Goal: Task Accomplishment & Management: Complete application form

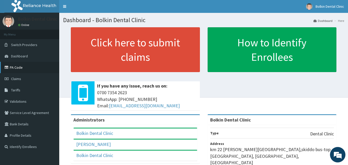
click at [19, 67] on link "PA Code" at bounding box center [29, 67] width 59 height 11
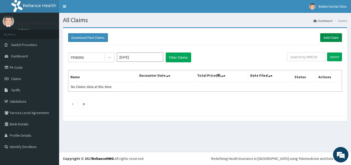
click at [333, 38] on link "Add Claim" at bounding box center [332, 37] width 22 height 9
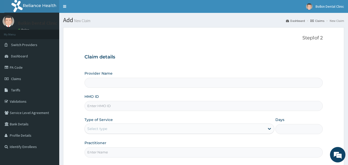
type input "Bolkin Dental Clinic"
click at [166, 106] on input "HMO ID" at bounding box center [203, 106] width 238 height 10
type input "BJL/10004/F"
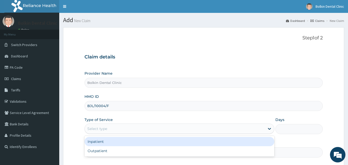
click at [222, 131] on div "Select type" at bounding box center [175, 129] width 180 height 8
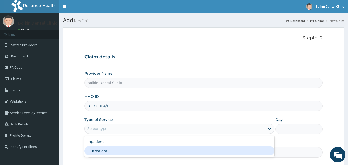
click at [182, 149] on div "Outpatient" at bounding box center [179, 150] width 190 height 9
type input "1"
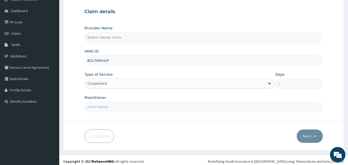
scroll to position [48, 0]
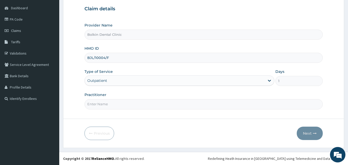
click at [171, 102] on input "Practitioner" at bounding box center [203, 104] width 238 height 10
type input "DR [PERSON_NAME]"
click at [308, 131] on button "Next" at bounding box center [309, 133] width 26 height 13
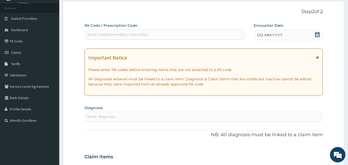
scroll to position [0, 0]
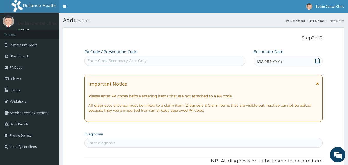
click at [319, 59] on icon at bounding box center [316, 60] width 5 height 5
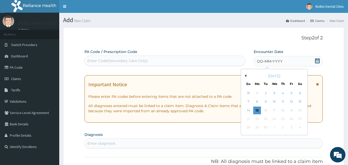
click at [246, 75] on div "September 2025" at bounding box center [274, 75] width 62 height 5
click at [246, 76] on button "Previous Month" at bounding box center [244, 75] width 3 height 3
click at [273, 127] on div "27" at bounding box center [274, 128] width 8 height 8
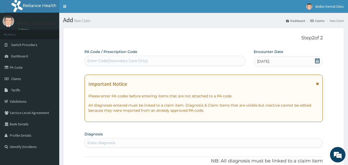
click at [160, 60] on div "Enter Code(Secondary Care Only)" at bounding box center [165, 61] width 161 height 8
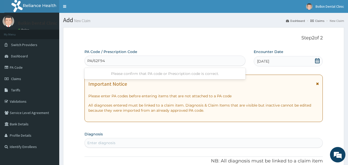
type input "PA/62F941"
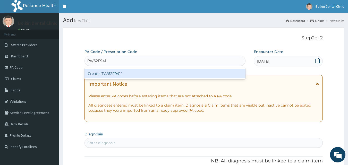
click at [131, 74] on div "Create "PA/62F941"" at bounding box center [164, 73] width 161 height 9
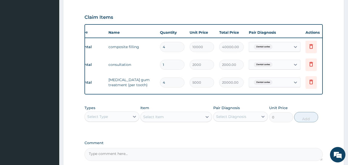
scroll to position [0, 20]
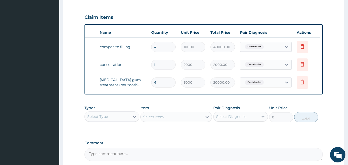
drag, startPoint x: 347, startPoint y: 93, endPoint x: 346, endPoint y: 110, distance: 17.0
click at [347, 119] on html "R EL Toggle navigation Bolkin Dental Clinic Bolkin Dental Clinic - bolkindental…" at bounding box center [174, 24] width 348 height 382
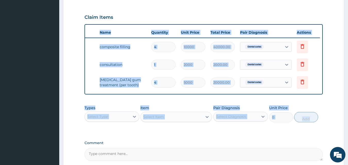
click at [334, 107] on form "Step 2 of 2 PA Code / Prescription Code PA/62F941 Encounter Date 27-08-2025 Imp…" at bounding box center [203, 29] width 281 height 338
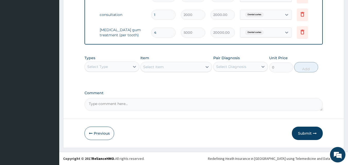
scroll to position [221, 0]
click at [300, 132] on button "Submit" at bounding box center [307, 133] width 31 height 13
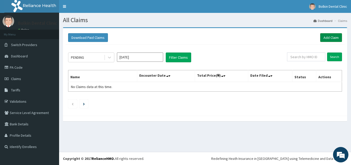
click at [327, 37] on link "Add Claim" at bounding box center [332, 37] width 22 height 9
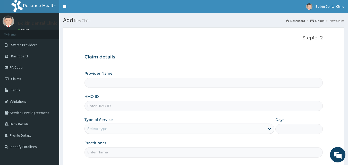
type input "Bolkin Dental Clinic"
click at [164, 104] on input "HMO ID" at bounding box center [203, 106] width 238 height 10
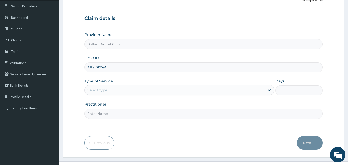
scroll to position [48, 0]
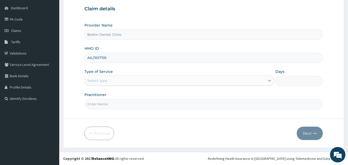
type input "AIL/10177/A"
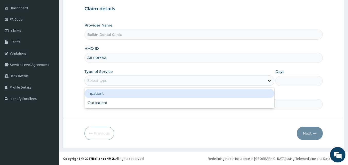
click at [269, 81] on icon at bounding box center [269, 81] width 3 height 2
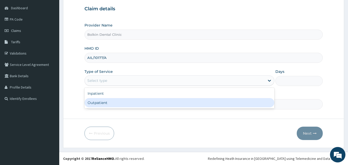
click at [223, 102] on div "Outpatient" at bounding box center [179, 102] width 190 height 9
type input "1"
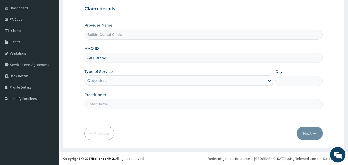
click at [185, 106] on input "Practitioner" at bounding box center [203, 104] width 238 height 10
type input "DR INI"
click at [310, 134] on button "Next" at bounding box center [309, 133] width 26 height 13
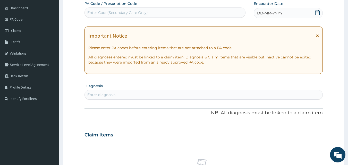
click at [315, 13] on icon at bounding box center [317, 12] width 5 height 5
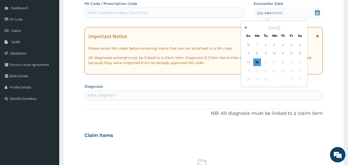
click at [245, 28] on button "Previous Month" at bounding box center [244, 27] width 3 height 3
click at [264, 78] on div "26" at bounding box center [266, 80] width 8 height 8
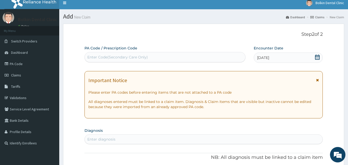
scroll to position [0, 0]
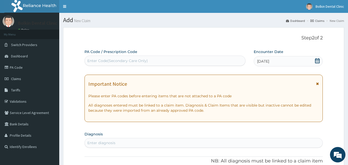
click at [174, 57] on div "Enter Code(Secondary Care Only)" at bounding box center [165, 61] width 161 height 8
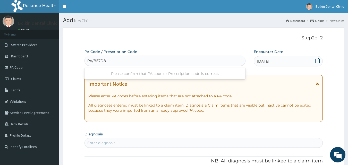
type input "PA/B57D88"
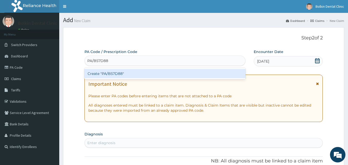
click at [166, 74] on div "Create "PA/B57D88"" at bounding box center [164, 73] width 161 height 9
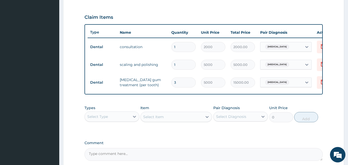
scroll to position [221, 0]
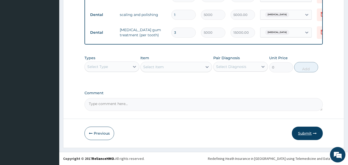
click at [305, 132] on button "Submit" at bounding box center [307, 133] width 31 height 13
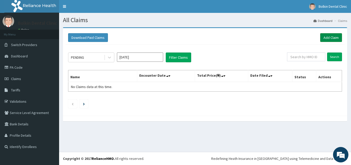
click at [330, 37] on link "Add Claim" at bounding box center [332, 37] width 22 height 9
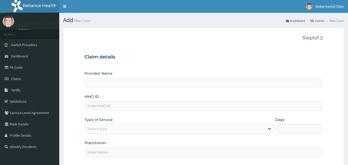
type input "Bolkin Dental Clinic"
click at [211, 108] on input "HMO ID" at bounding box center [203, 106] width 238 height 10
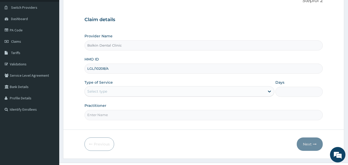
scroll to position [38, 0]
type input "LGL/10208/A"
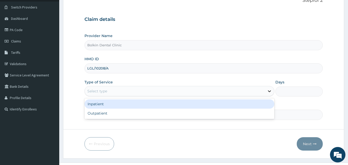
click at [269, 92] on icon at bounding box center [269, 92] width 3 height 2
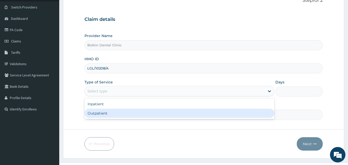
click at [240, 112] on div "Outpatient" at bounding box center [179, 113] width 190 height 9
type input "1"
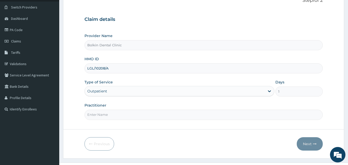
click at [225, 114] on input "Practitioner" at bounding box center [203, 115] width 238 height 10
type input "I"
type input "DR [PERSON_NAME]"
click at [307, 142] on button "Next" at bounding box center [309, 143] width 26 height 13
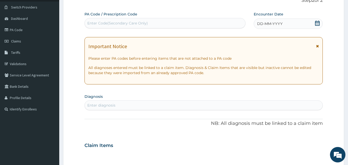
click at [223, 23] on div "Enter Code(Secondary Care Only)" at bounding box center [165, 23] width 161 height 8
type input "PA/447181"
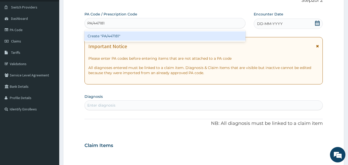
click at [211, 37] on div "Create "PA/447181"" at bounding box center [164, 35] width 161 height 9
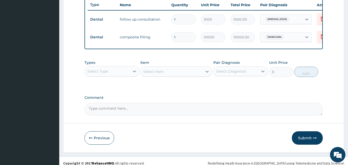
scroll to position [203, 0]
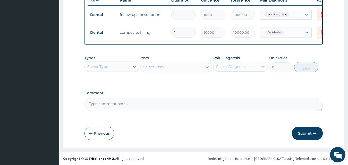
click at [307, 131] on button "Submit" at bounding box center [307, 133] width 31 height 13
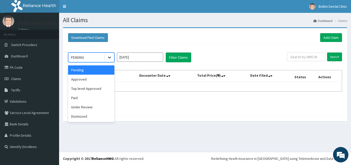
click at [111, 58] on icon at bounding box center [109, 57] width 5 height 5
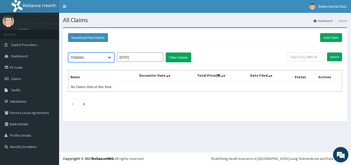
click at [111, 58] on icon at bounding box center [109, 57] width 5 height 5
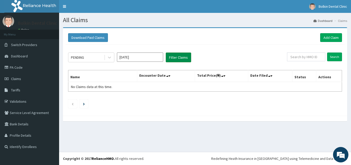
click at [177, 58] on button "Filter Claims" at bounding box center [178, 57] width 25 height 10
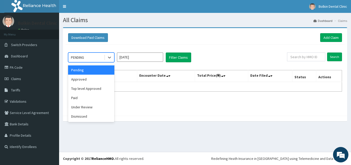
click at [88, 54] on div "PENDING" at bounding box center [86, 57] width 36 height 8
click at [83, 80] on div "Approved" at bounding box center [91, 79] width 46 height 9
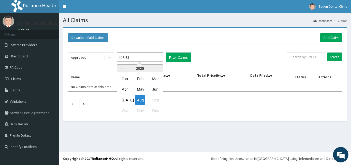
click at [151, 59] on input "Aug 2025" at bounding box center [140, 56] width 46 height 9
click at [141, 100] on div "Aug" at bounding box center [140, 100] width 10 height 10
type input "Jul 2025"
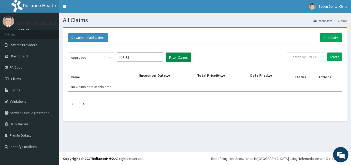
click at [180, 56] on button "Filter Claims" at bounding box center [178, 57] width 25 height 10
click at [147, 59] on input "Jul 2025" at bounding box center [140, 56] width 46 height 9
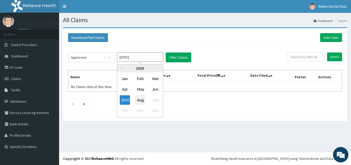
click at [140, 101] on div "Aug" at bounding box center [140, 100] width 10 height 10
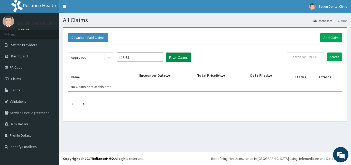
click at [174, 57] on button "Filter Claims" at bounding box center [178, 57] width 25 height 10
click at [17, 58] on link "Dashboard" at bounding box center [29, 55] width 59 height 11
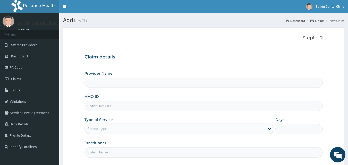
type input "Bolkin Dental Clinic"
click at [29, 78] on link "Claims" at bounding box center [29, 78] width 59 height 11
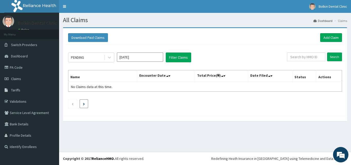
click at [84, 102] on link "Next page" at bounding box center [84, 103] width 2 height 5
click at [44, 70] on link "PA Code" at bounding box center [29, 67] width 59 height 11
click at [101, 35] on button "Download Paid Claims" at bounding box center [88, 37] width 40 height 9
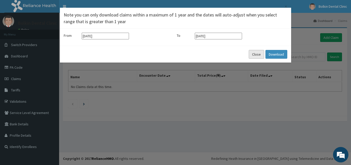
click at [258, 55] on button "Close" at bounding box center [256, 54] width 15 height 9
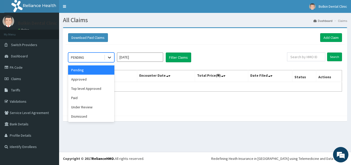
click at [110, 57] on icon at bounding box center [109, 57] width 5 height 5
click at [99, 90] on div "Top level Approved" at bounding box center [91, 88] width 46 height 9
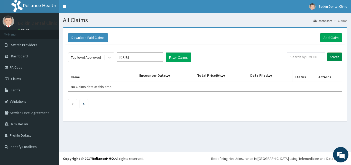
click at [338, 55] on input "Search" at bounding box center [335, 56] width 15 height 9
click at [314, 57] on input "text" at bounding box center [306, 56] width 38 height 9
type input "BJL/10004/F"
click at [340, 57] on input "Search" at bounding box center [335, 56] width 15 height 9
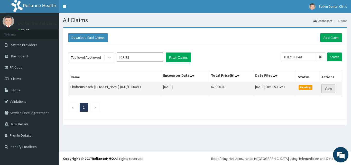
click at [329, 90] on link "View" at bounding box center [329, 88] width 14 height 9
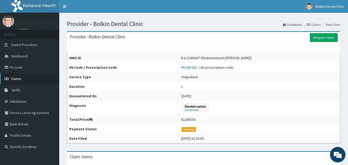
click at [32, 80] on link "Claims" at bounding box center [29, 78] width 59 height 11
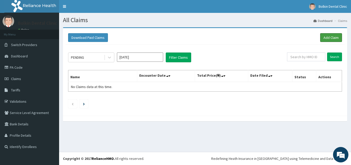
click at [330, 36] on link "Add Claim" at bounding box center [332, 37] width 22 height 9
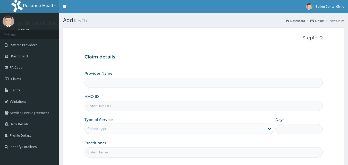
type input "Bolkin Dental Clinic"
click at [135, 107] on input "HMO ID" at bounding box center [203, 106] width 238 height 10
type input "RPI/10024/A"
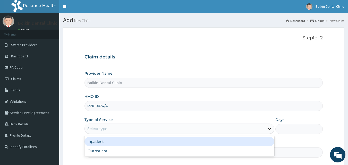
click at [269, 129] on icon at bounding box center [269, 129] width 3 height 2
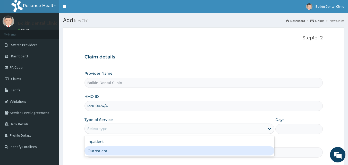
click at [152, 152] on div "Outpatient" at bounding box center [179, 150] width 190 height 9
type input "1"
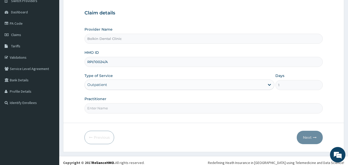
scroll to position [43, 0]
click at [134, 108] on input "Practitioner" at bounding box center [203, 109] width 238 height 10
type input "DR INI"
click at [307, 136] on button "Next" at bounding box center [309, 137] width 26 height 13
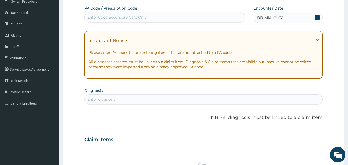
click at [197, 19] on div "Enter Code(Secondary Care Only)" at bounding box center [165, 17] width 161 height 8
type input "PA/"
click at [197, 19] on div "Enter Code(Secondary Care Only)" at bounding box center [165, 17] width 161 height 8
type input "E"
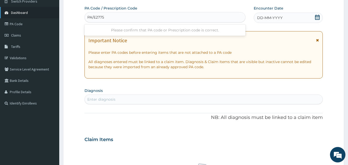
type input "PA/E2775"
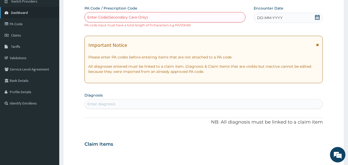
click at [29, 13] on link "Dashboard" at bounding box center [29, 12] width 59 height 11
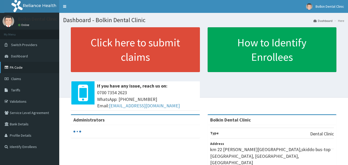
click at [21, 67] on link "PA Code" at bounding box center [29, 67] width 59 height 11
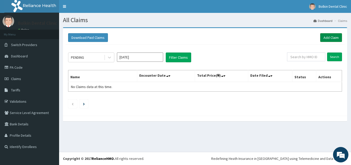
click at [326, 37] on link "Add Claim" at bounding box center [332, 37] width 22 height 9
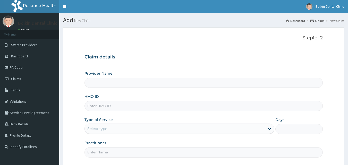
click at [175, 104] on input "HMO ID" at bounding box center [203, 106] width 238 height 10
type input "Bolkin Dental Clinic"
type input "RPI/10024/A"
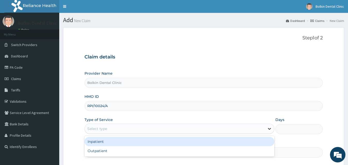
click at [269, 129] on icon at bounding box center [269, 129] width 3 height 2
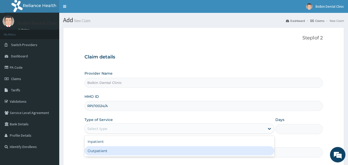
click at [239, 153] on div "Outpatient" at bounding box center [179, 150] width 190 height 9
type input "1"
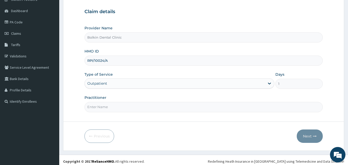
scroll to position [48, 0]
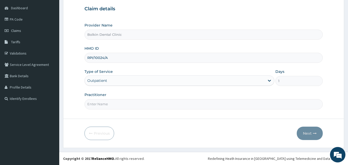
click at [196, 105] on input "Practitioner" at bounding box center [203, 104] width 238 height 10
type input "DR [PERSON_NAME]"
click at [305, 133] on button "Next" at bounding box center [309, 133] width 26 height 13
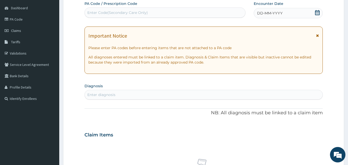
click at [185, 15] on div "Enter Code(Secondary Care Only)" at bounding box center [165, 12] width 161 height 8
type input "PA/E27775"
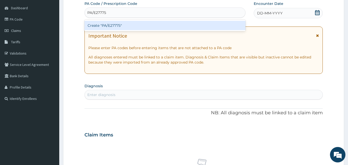
click at [181, 27] on div "Create "PA/E27775"" at bounding box center [164, 25] width 161 height 9
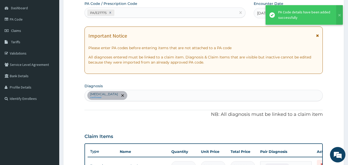
scroll to position [167, 0]
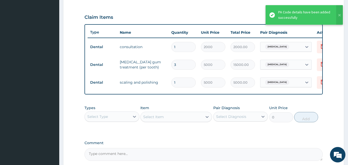
click at [181, 27] on th "Quantity" at bounding box center [184, 32] width 30 height 10
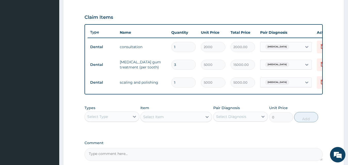
scroll to position [221, 0]
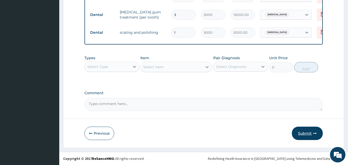
click at [305, 135] on button "Submit" at bounding box center [307, 133] width 31 height 13
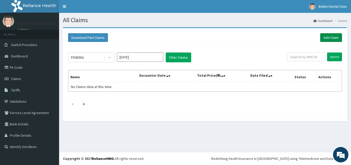
click at [325, 36] on link "Add Claim" at bounding box center [332, 37] width 22 height 9
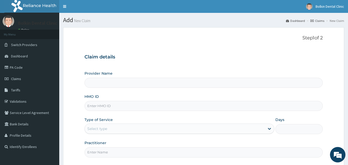
type input "Bolkin Dental Clinic"
click at [131, 108] on input "HMO ID" at bounding box center [203, 106] width 238 height 10
type input "DPD/10040/F"
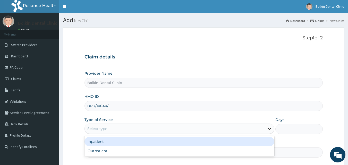
click at [268, 129] on icon at bounding box center [269, 128] width 5 height 5
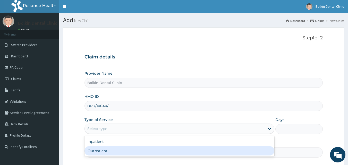
click at [155, 149] on div "Outpatient" at bounding box center [179, 150] width 190 height 9
type input "1"
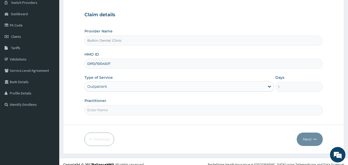
scroll to position [47, 0]
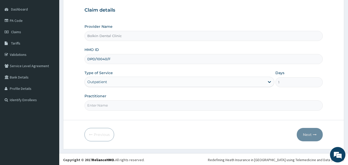
click at [232, 106] on input "Practitioner" at bounding box center [203, 105] width 238 height 10
type input "DR [PERSON_NAME]"
click at [307, 134] on button "Next" at bounding box center [309, 134] width 26 height 13
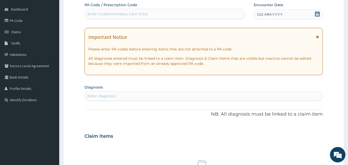
click at [180, 14] on div "Enter Code(Secondary Care Only)" at bounding box center [165, 14] width 161 height 8
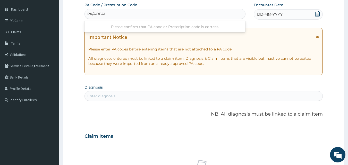
type input "PA/AOFA1C"
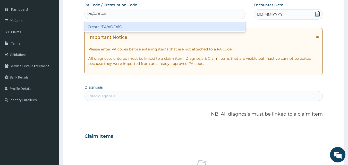
click at [167, 26] on div "Create "PA/AOFA1C"" at bounding box center [164, 26] width 161 height 9
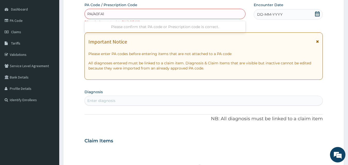
type input "PA/A0FA1C"
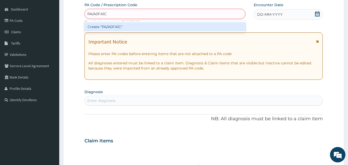
click at [164, 26] on div "Create "PA/A0FA1C"" at bounding box center [164, 26] width 161 height 9
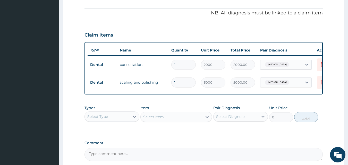
scroll to position [203, 0]
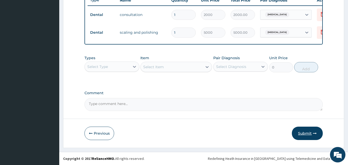
click at [312, 131] on button "Submit" at bounding box center [307, 133] width 31 height 13
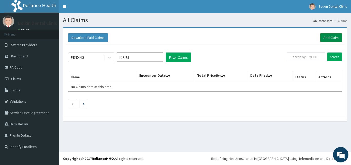
click at [333, 38] on link "Add Claim" at bounding box center [332, 37] width 22 height 9
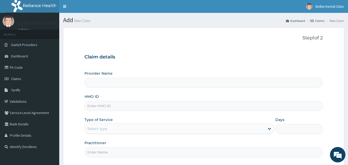
type input "Bolkin Dental Clinic"
click at [144, 106] on input "HMO ID" at bounding box center [203, 106] width 238 height 10
type input "DPD/10040/E"
click at [268, 128] on icon at bounding box center [269, 128] width 5 height 5
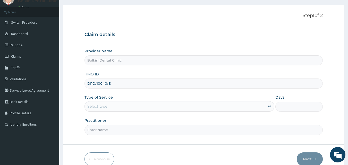
scroll to position [26, 0]
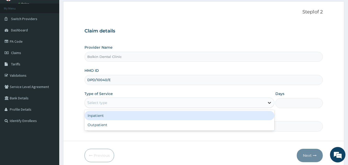
click at [268, 102] on icon at bounding box center [269, 102] width 5 height 5
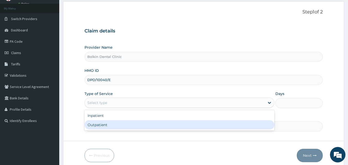
click at [107, 125] on div "Outpatient" at bounding box center [179, 124] width 190 height 9
type input "1"
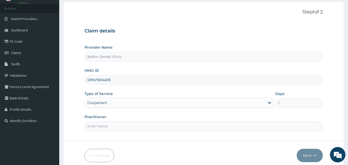
click at [107, 125] on input "Practitioner" at bounding box center [203, 126] width 238 height 10
type input "DR INI"
click at [311, 154] on button "Next" at bounding box center [309, 155] width 26 height 13
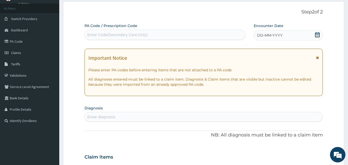
click at [200, 34] on div "Enter Code(Secondary Care Only)" at bounding box center [165, 35] width 161 height 8
type input "PA/1A32A8"
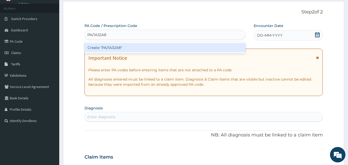
click at [155, 46] on div "Create "PA/1A32A8"" at bounding box center [164, 47] width 161 height 9
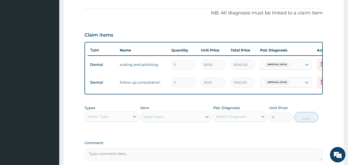
scroll to position [203, 0]
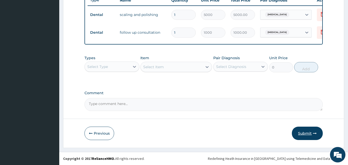
click at [303, 133] on button "Submit" at bounding box center [307, 133] width 31 height 13
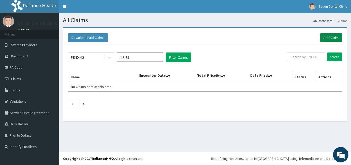
click at [326, 38] on link "Add Claim" at bounding box center [332, 37] width 22 height 9
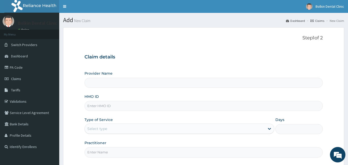
type input "Bolkin Dental Clinic"
click at [121, 110] on input "HMO ID" at bounding box center [203, 106] width 238 height 10
type input "DPD/10040/F"
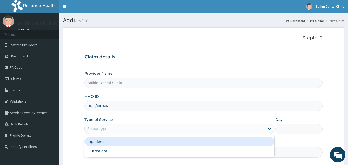
click at [116, 132] on div "Select type" at bounding box center [175, 129] width 180 height 8
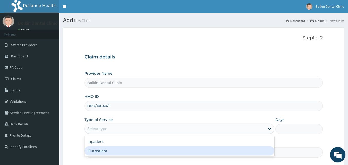
click at [105, 153] on div "Outpatient" at bounding box center [179, 150] width 190 height 9
type input "1"
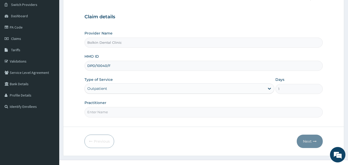
scroll to position [48, 0]
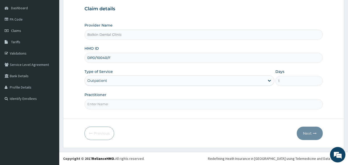
click at [186, 104] on input "Practitioner" at bounding box center [203, 104] width 238 height 10
type input "DR [PERSON_NAME]"
click at [309, 133] on button "Next" at bounding box center [309, 133] width 26 height 13
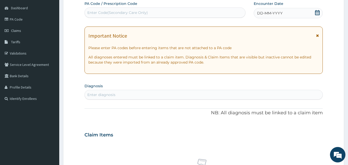
click at [152, 12] on div "Enter Code(Secondary Care Only)" at bounding box center [165, 12] width 161 height 8
type input "PA/E8F0C0"
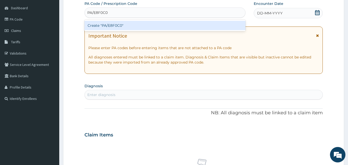
click at [135, 29] on div "Create "PA/E8F0C0"" at bounding box center [164, 25] width 161 height 9
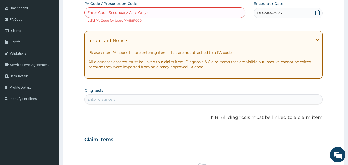
click at [140, 11] on div "Enter Code(Secondary Care Only)" at bounding box center [117, 12] width 60 height 5
type input "PA/E8F0CO"
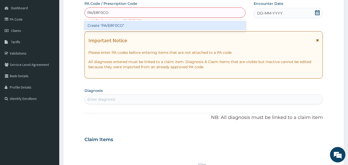
click at [130, 27] on div "Create "PA/E8F0CO"" at bounding box center [164, 25] width 161 height 9
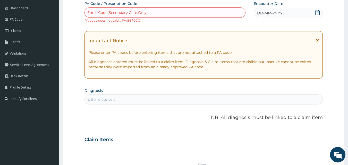
click at [145, 12] on div "Enter Code(Secondary Care Only)" at bounding box center [117, 12] width 60 height 5
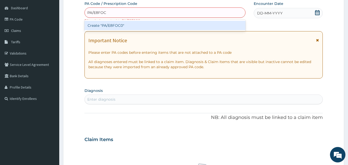
type input "PA/E8FOC0"
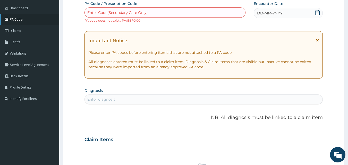
click at [25, 17] on link "PA Code" at bounding box center [29, 19] width 59 height 11
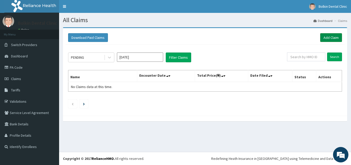
click at [333, 38] on link "Add Claim" at bounding box center [332, 37] width 22 height 9
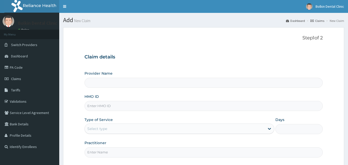
type input "Bolkin Dental Clinic"
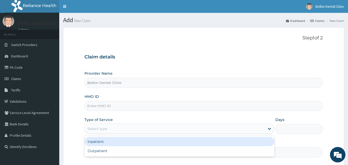
click at [177, 128] on div "Select type" at bounding box center [175, 129] width 180 height 8
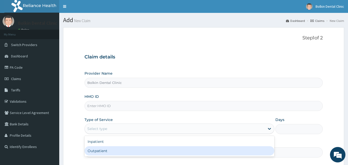
click at [127, 151] on div "Outpatient" at bounding box center [179, 150] width 190 height 9
type input "1"
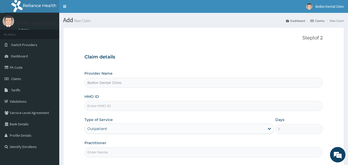
click at [125, 110] on input "HMO ID" at bounding box center [203, 106] width 238 height 10
type input "E"
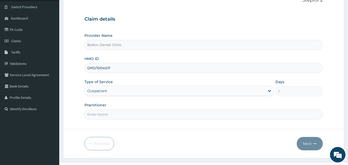
scroll to position [37, 0]
type input "DPD/10040/F"
click at [240, 117] on input "Practitioner" at bounding box center [203, 115] width 238 height 10
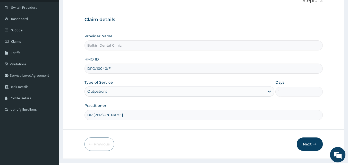
type input "DR INI"
click at [307, 142] on button "Next" at bounding box center [309, 143] width 26 height 13
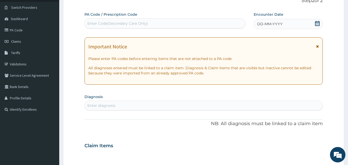
click at [187, 23] on div "Enter Code(Secondary Care Only)" at bounding box center [165, 23] width 161 height 8
drag, startPoint x: 187, startPoint y: 23, endPoint x: 156, endPoint y: 23, distance: 31.1
click at [156, 23] on div "Enter Code(Secondary Care Only)" at bounding box center [165, 23] width 161 height 8
drag, startPoint x: 156, startPoint y: 23, endPoint x: 141, endPoint y: 23, distance: 15.2
click at [141, 23] on div "Enter Code(Secondary Care Only)" at bounding box center [117, 23] width 60 height 5
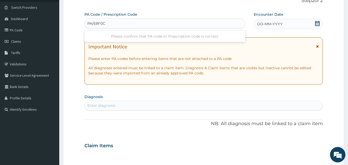
type input "PA/E8F0C0"
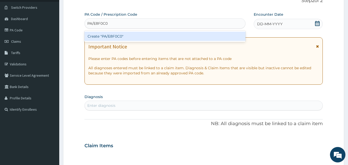
click at [134, 38] on div "Create "PA/E8F0C0"" at bounding box center [164, 36] width 161 height 9
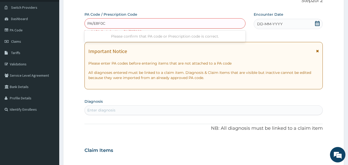
type input "PA/E8F0C0"
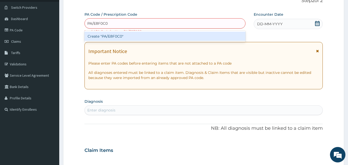
click at [127, 36] on div "Create "PA/E8F0C0"" at bounding box center [164, 36] width 161 height 9
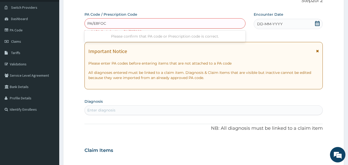
type input "PA/E8FOCO"
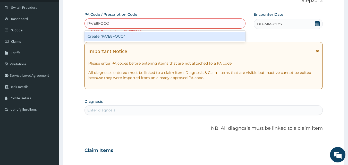
click at [134, 34] on div "Create "PA/E8FOCO"" at bounding box center [164, 36] width 161 height 9
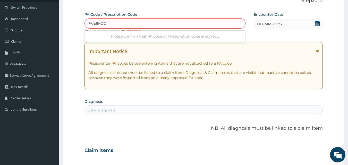
type input "PA/E8FOC0"
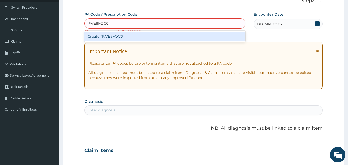
click at [134, 34] on div "Create "PA/E8FOC0"" at bounding box center [164, 36] width 161 height 9
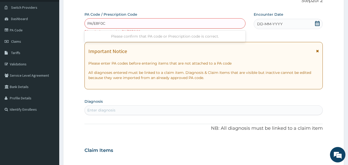
type input "PA/E8F0CO"
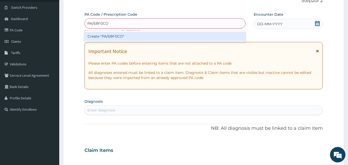
click at [133, 37] on div "Create "PA/E8F0CO"" at bounding box center [164, 36] width 161 height 9
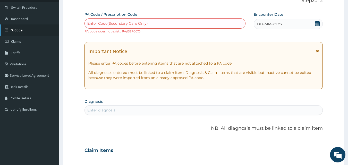
click at [20, 30] on link "PA Code" at bounding box center [29, 29] width 59 height 11
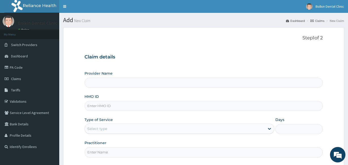
type input "Bolkin Dental Clinic"
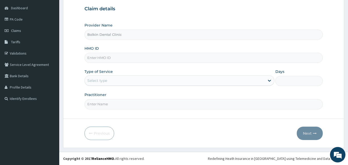
click at [180, 58] on input "HMO ID" at bounding box center [203, 58] width 238 height 10
type input "DPD/10040/D"
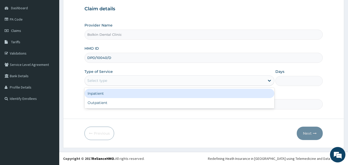
click at [171, 82] on div "Select type" at bounding box center [175, 80] width 180 height 8
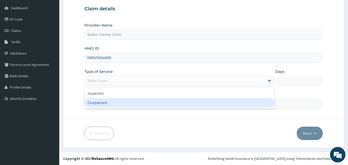
click at [157, 103] on div "Outpatient" at bounding box center [179, 102] width 190 height 9
type input "1"
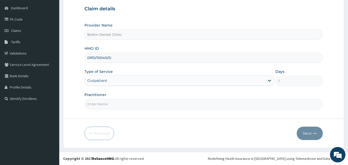
click at [154, 106] on input "Practitioner" at bounding box center [203, 104] width 238 height 10
type input "DR [PERSON_NAME]"
click at [309, 133] on button "Next" at bounding box center [309, 133] width 26 height 13
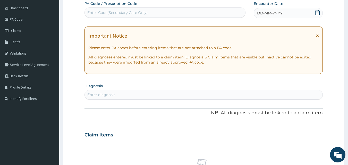
click at [177, 14] on div "Enter Code(Secondary Care Only)" at bounding box center [165, 12] width 161 height 8
type input "PA/E8F0C0"
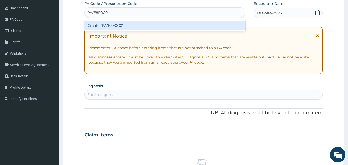
click at [170, 24] on div "Create "PA/E8F0C0"" at bounding box center [164, 25] width 161 height 9
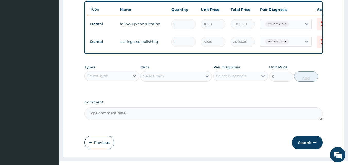
scroll to position [203, 0]
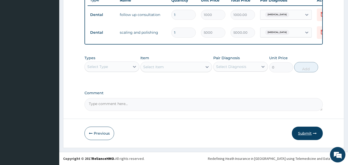
click at [306, 130] on button "Submit" at bounding box center [307, 133] width 31 height 13
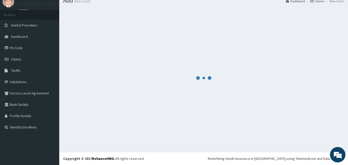
scroll to position [20, 0]
click at [306, 130] on div at bounding box center [203, 78] width 281 height 140
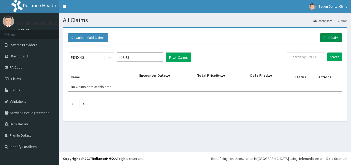
click at [325, 38] on link "Add Claim" at bounding box center [332, 37] width 22 height 9
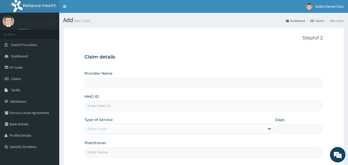
type input "Bolkin Dental Clinic"
click at [116, 108] on input "HMO ID" at bounding box center [203, 106] width 238 height 10
type input "DPD/10040/C"
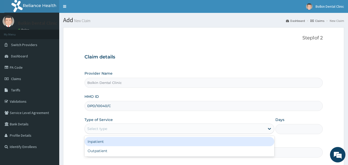
click at [118, 131] on div "Select type" at bounding box center [175, 129] width 180 height 8
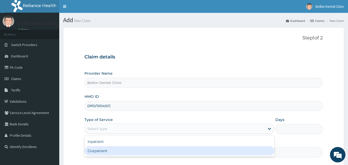
click at [104, 151] on div "Outpatient" at bounding box center [179, 150] width 190 height 9
type input "1"
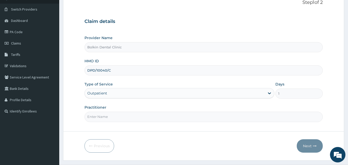
scroll to position [43, 0]
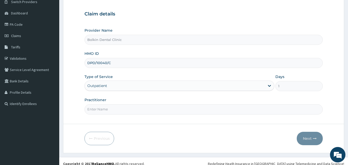
click at [188, 112] on input "Practitioner" at bounding box center [203, 109] width 238 height 10
type input "DR INI"
click at [307, 139] on button "Next" at bounding box center [309, 138] width 26 height 13
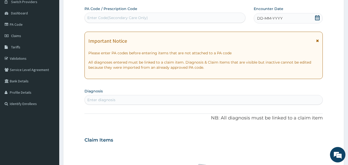
click at [188, 18] on div "Enter Code(Secondary Care Only)" at bounding box center [165, 18] width 161 height 8
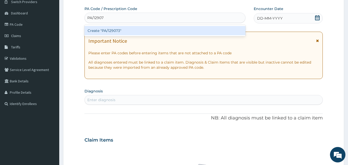
type input "PA/129073"
click at [179, 30] on div "Create "PA/129073"" at bounding box center [164, 30] width 161 height 9
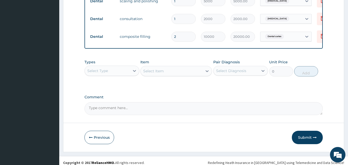
scroll to position [221, 0]
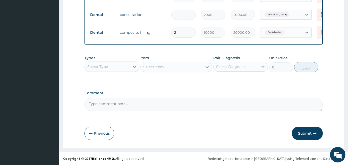
click at [311, 136] on button "Submit" at bounding box center [307, 133] width 31 height 13
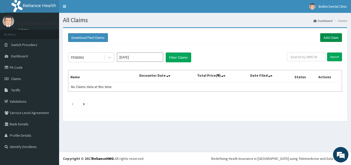
click at [328, 38] on link "Add Claim" at bounding box center [332, 37] width 22 height 9
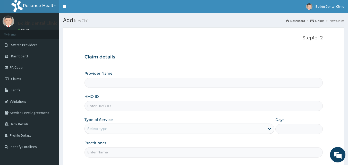
type input "Bolkin Dental Clinic"
click at [189, 105] on input "HMO ID" at bounding box center [203, 106] width 238 height 10
type input "DPD/10040/B"
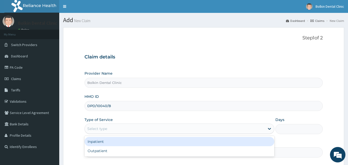
click at [181, 130] on div "Select type" at bounding box center [175, 129] width 180 height 8
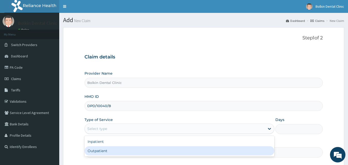
click at [151, 153] on div "Outpatient" at bounding box center [179, 150] width 190 height 9
type input "1"
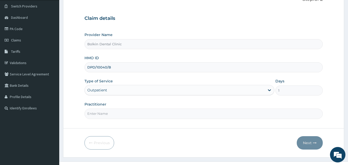
scroll to position [38, 0]
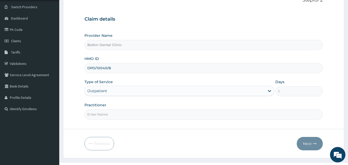
click at [220, 114] on input "Practitioner" at bounding box center [203, 114] width 238 height 10
type input "DR [PERSON_NAME]"
click at [308, 143] on button "Next" at bounding box center [309, 143] width 26 height 13
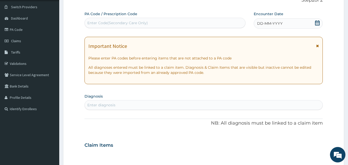
click at [210, 22] on div "Enter Code(Secondary Care Only)" at bounding box center [165, 23] width 161 height 8
type input "PA/EACO50"
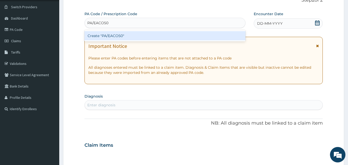
click at [198, 33] on div "Create "PA/EACO50"" at bounding box center [164, 35] width 161 height 9
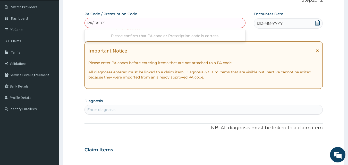
type input "PA/EAC050"
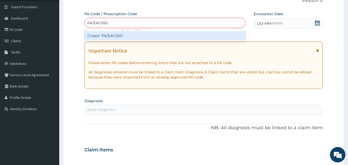
click at [198, 36] on div "Create "PA/EAC050"" at bounding box center [164, 35] width 161 height 9
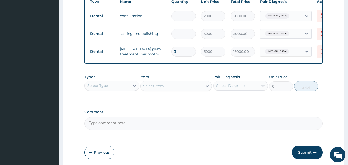
scroll to position [221, 0]
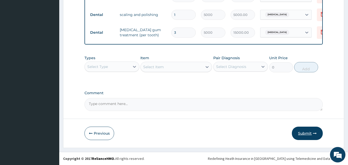
click at [306, 134] on button "Submit" at bounding box center [307, 133] width 31 height 13
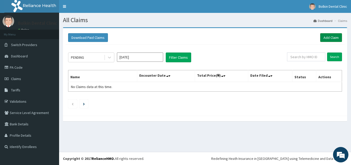
click at [325, 37] on link "Add Claim" at bounding box center [332, 37] width 22 height 9
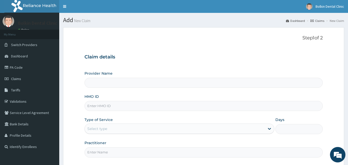
type input "Bolkin Dental Clinic"
click at [159, 106] on input "HMO ID" at bounding box center [203, 106] width 238 height 10
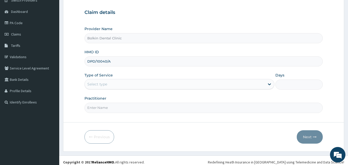
scroll to position [46, 0]
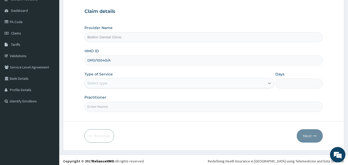
type input "DPD/10040/A"
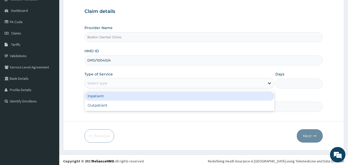
click at [269, 81] on icon at bounding box center [269, 83] width 5 height 5
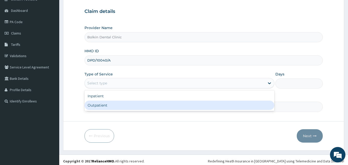
click at [224, 107] on div "Outpatient" at bounding box center [179, 105] width 190 height 9
type input "1"
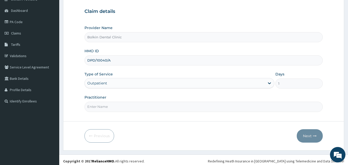
click at [217, 108] on input "Practitioner" at bounding box center [203, 107] width 238 height 10
type input "DR INI"
click at [306, 135] on button "Next" at bounding box center [309, 135] width 26 height 13
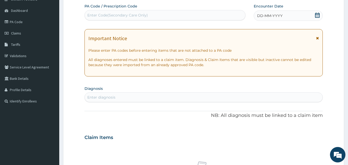
click at [198, 17] on div "Enter Code(Secondary Care Only)" at bounding box center [165, 15] width 161 height 8
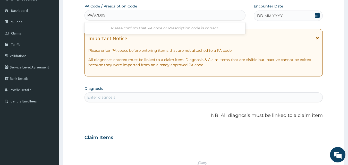
type input "PA/97D999"
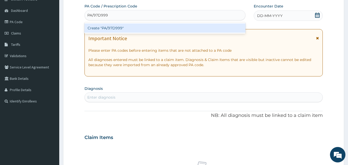
click at [154, 29] on div "Create "PA/97D999"" at bounding box center [164, 27] width 161 height 9
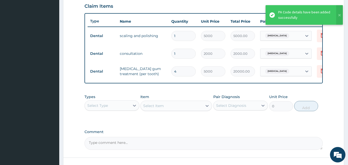
scroll to position [221, 0]
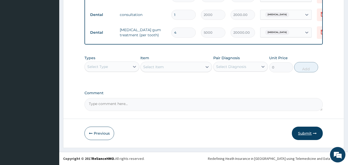
click at [305, 133] on button "Submit" at bounding box center [307, 133] width 31 height 13
